Goal: Transaction & Acquisition: Purchase product/service

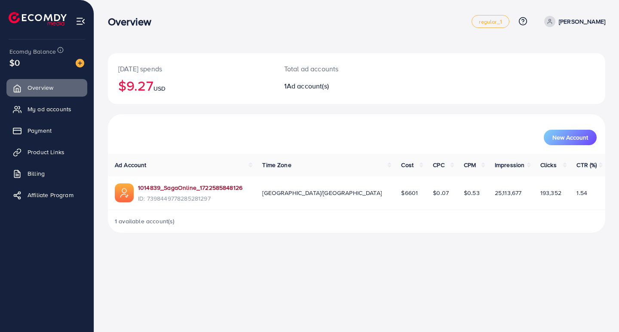
click at [195, 190] on link "1014839_SagaOnline_1722585848126" at bounding box center [190, 188] width 104 height 9
click at [36, 126] on link "Payment" at bounding box center [46, 130] width 81 height 17
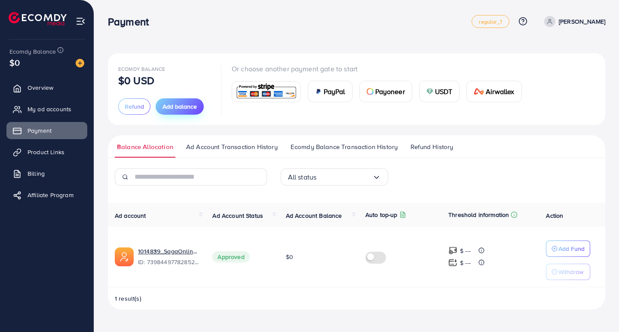
click at [178, 110] on span "Add balance" at bounding box center [179, 106] width 34 height 9
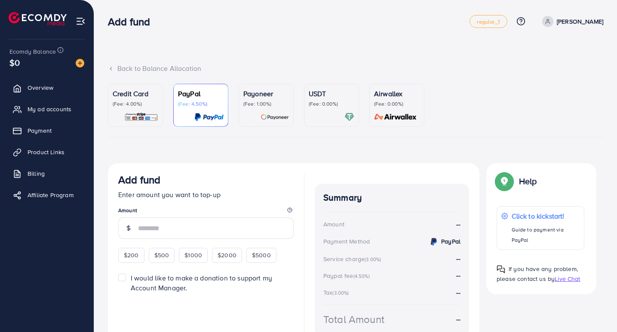
click at [145, 107] on p "(Fee: 4.00%)" at bounding box center [136, 104] width 46 height 7
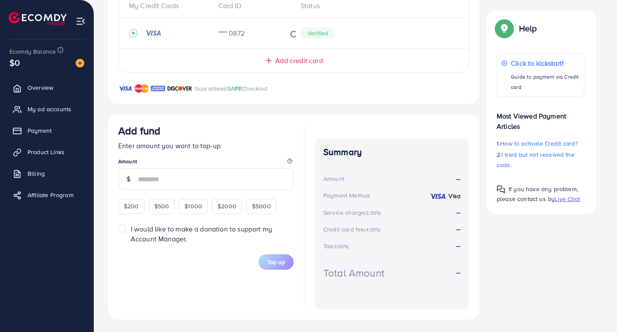
scroll to position [202, 0]
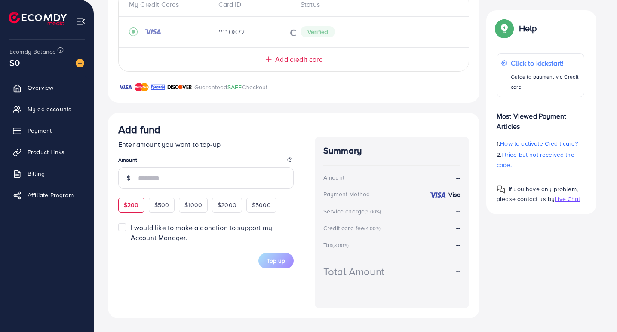
click at [122, 207] on div "$200" at bounding box center [131, 205] width 26 height 15
type input "***"
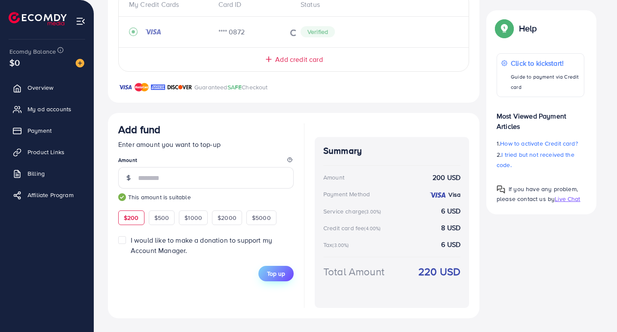
click at [287, 274] on button "Top up" at bounding box center [275, 273] width 35 height 15
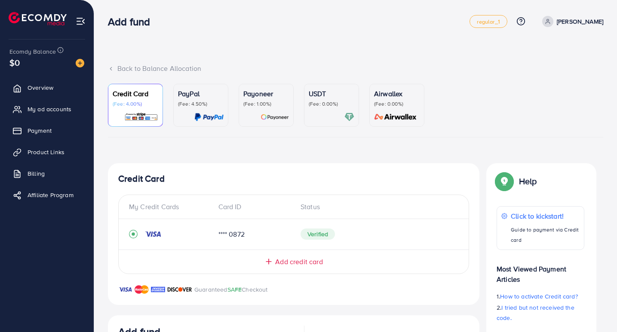
scroll to position [247, 0]
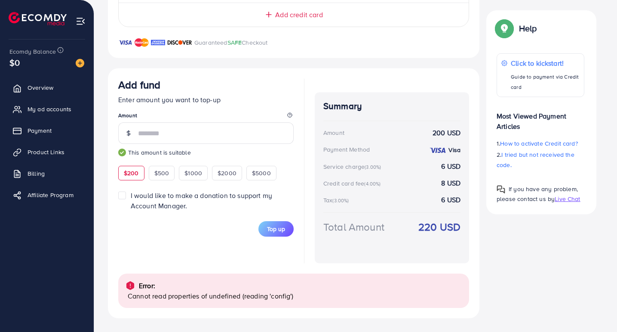
click at [18, 75] on div "Ecomdy Balance $0" at bounding box center [47, 58] width 80 height 36
click at [24, 94] on link "Overview" at bounding box center [46, 87] width 81 height 17
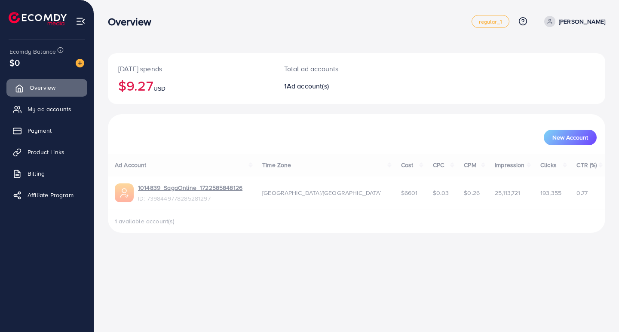
click at [25, 91] on link "Overview" at bounding box center [46, 87] width 81 height 17
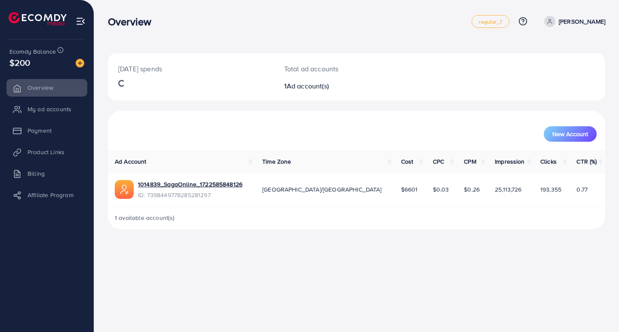
click at [69, 106] on li "My ad accounts" at bounding box center [47, 109] width 94 height 17
click at [62, 109] on li "My ad accounts" at bounding box center [47, 109] width 94 height 17
click at [27, 105] on li "My ad accounts" at bounding box center [47, 109] width 94 height 17
click at [30, 109] on li "My ad accounts" at bounding box center [47, 109] width 94 height 17
